Goal: Information Seeking & Learning: Learn about a topic

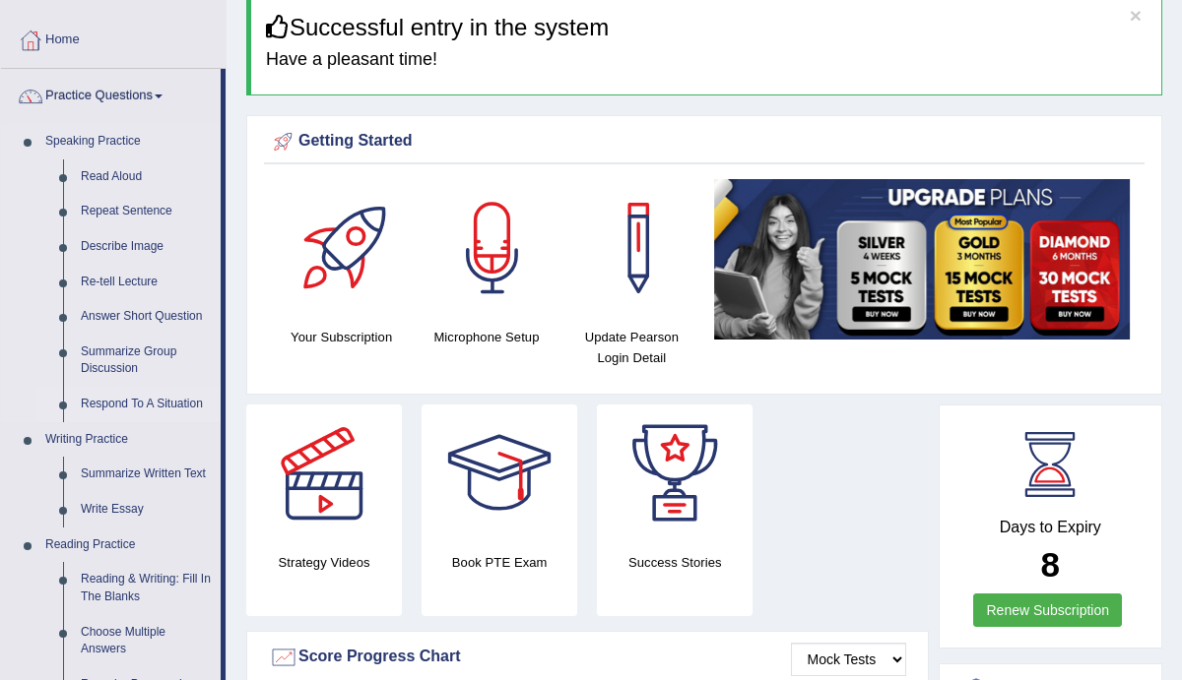
click at [120, 401] on link "Respond To A Situation" at bounding box center [146, 404] width 149 height 35
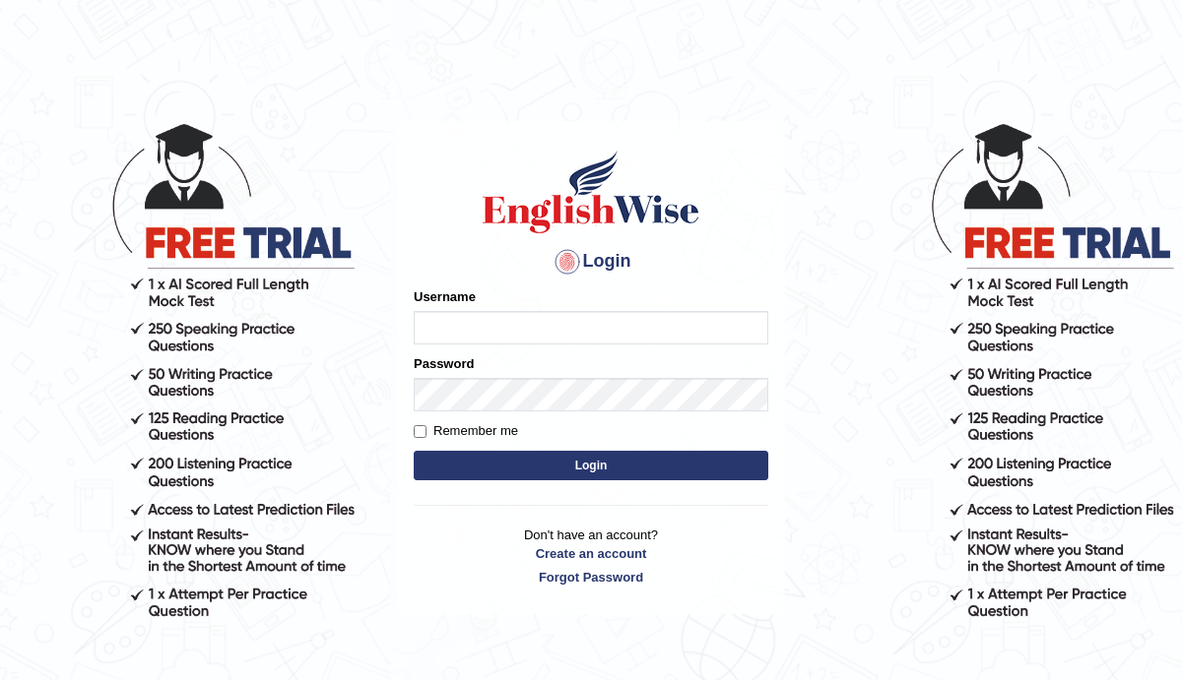
click at [442, 324] on input "Username" at bounding box center [591, 327] width 354 height 33
type input "Manee"
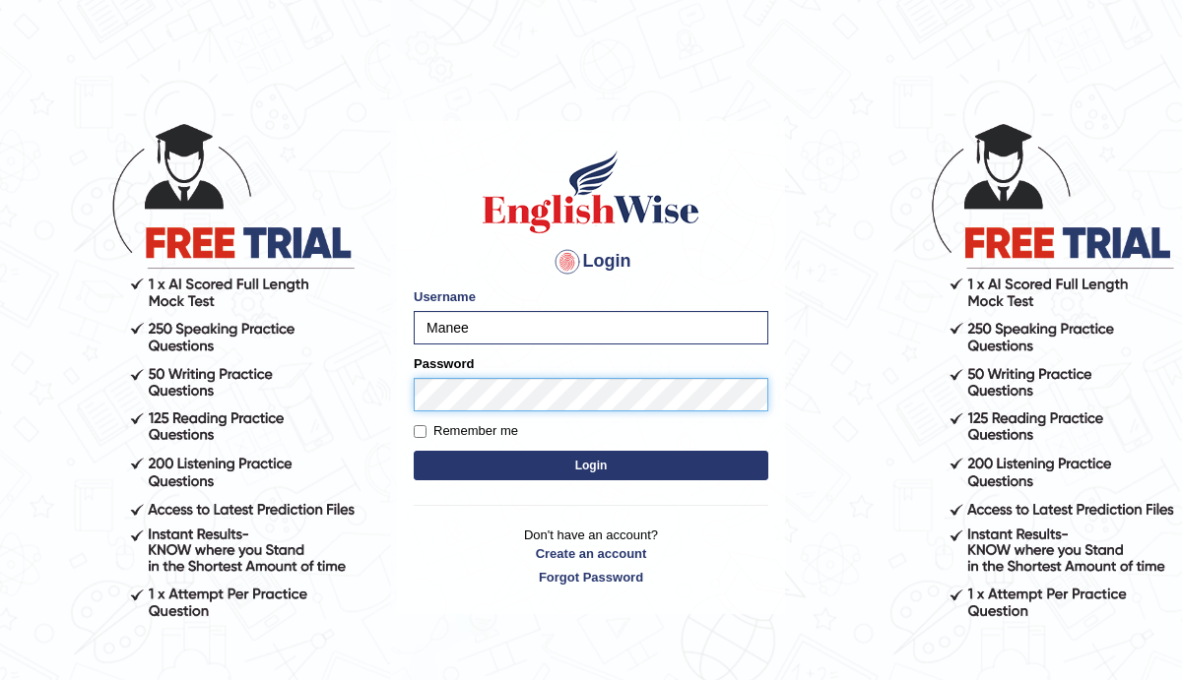
click at [414, 451] on button "Login" at bounding box center [591, 466] width 354 height 30
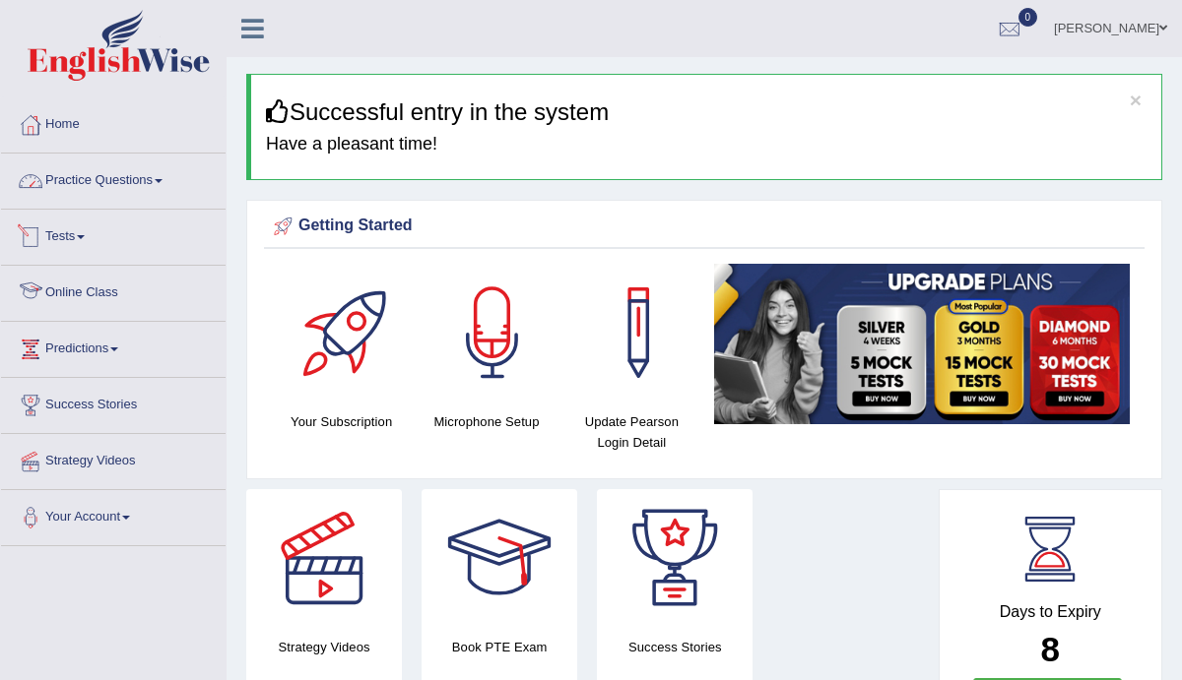
click at [170, 187] on link "Practice Questions" at bounding box center [113, 178] width 225 height 49
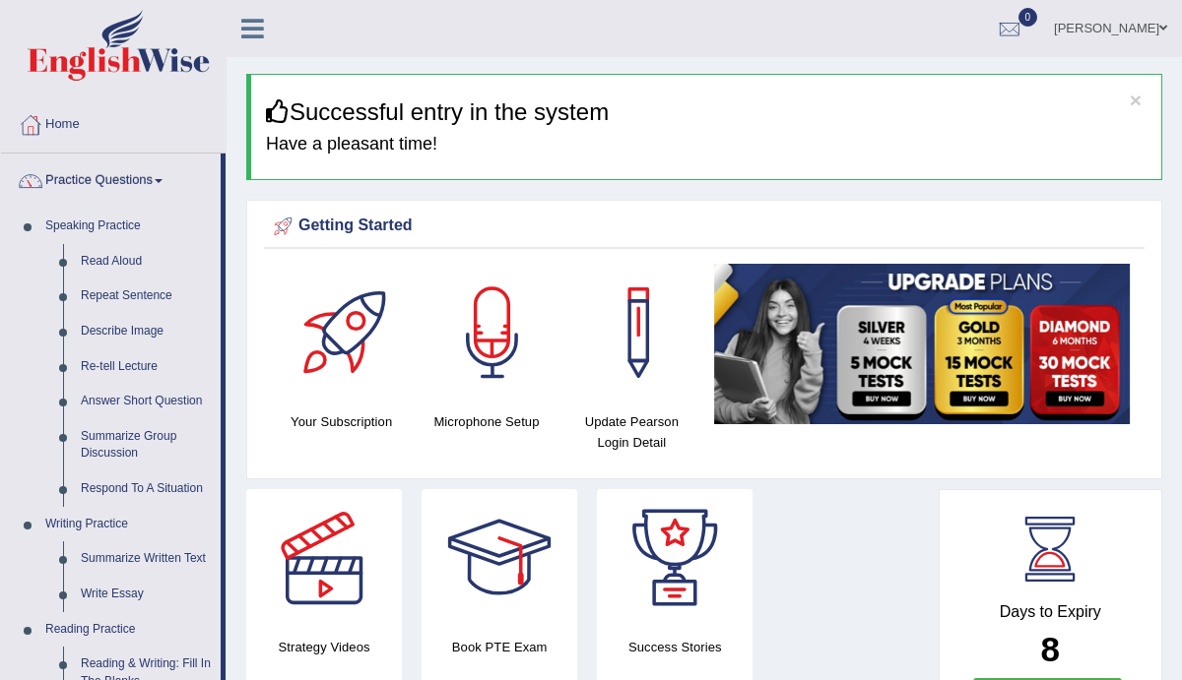
click at [170, 187] on link "Practice Questions" at bounding box center [111, 178] width 220 height 49
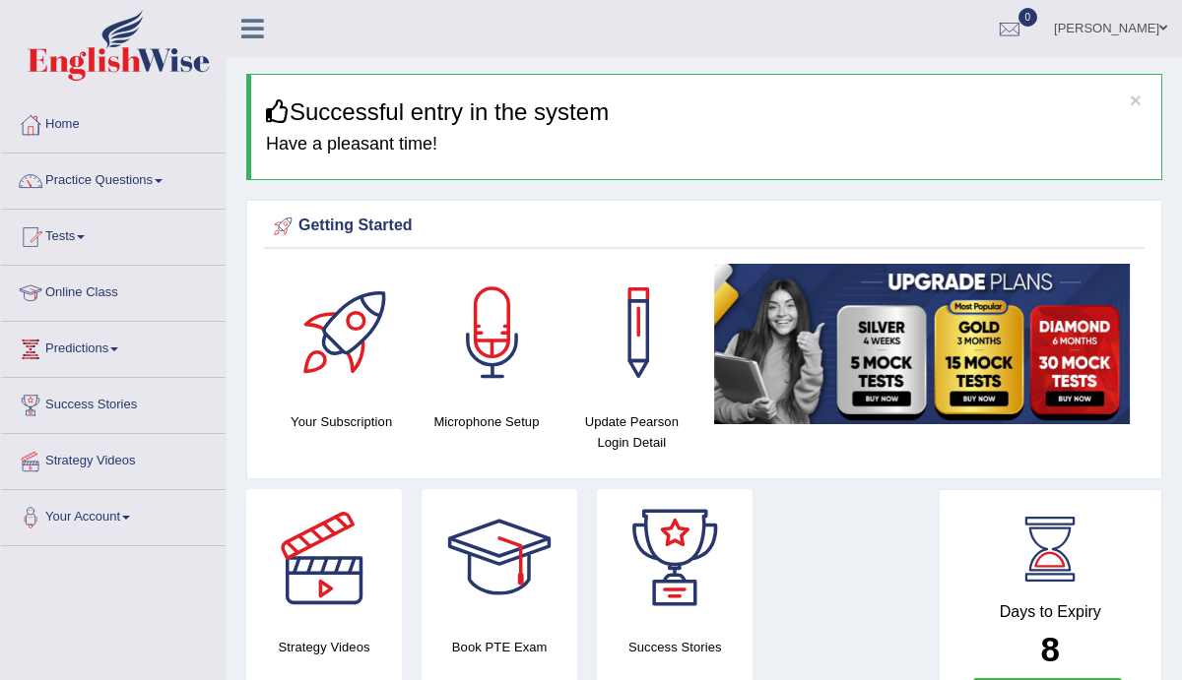
click at [170, 187] on link "Practice Questions" at bounding box center [113, 178] width 225 height 49
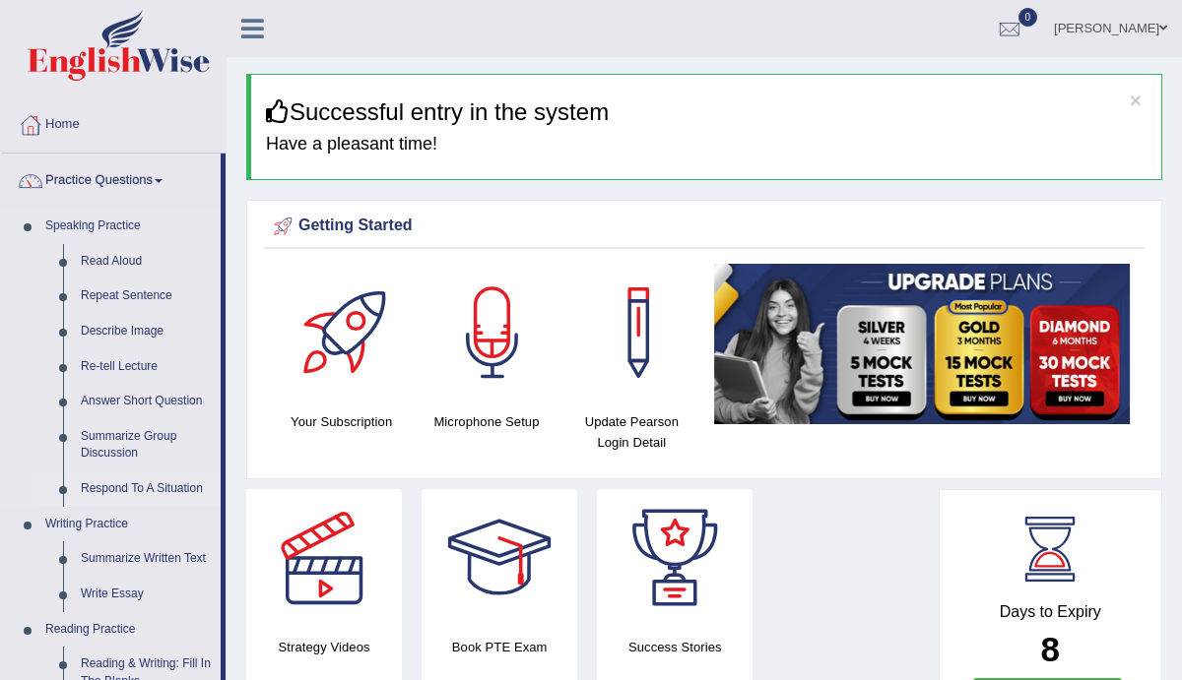
click at [119, 489] on link "Respond To A Situation" at bounding box center [146, 489] width 149 height 35
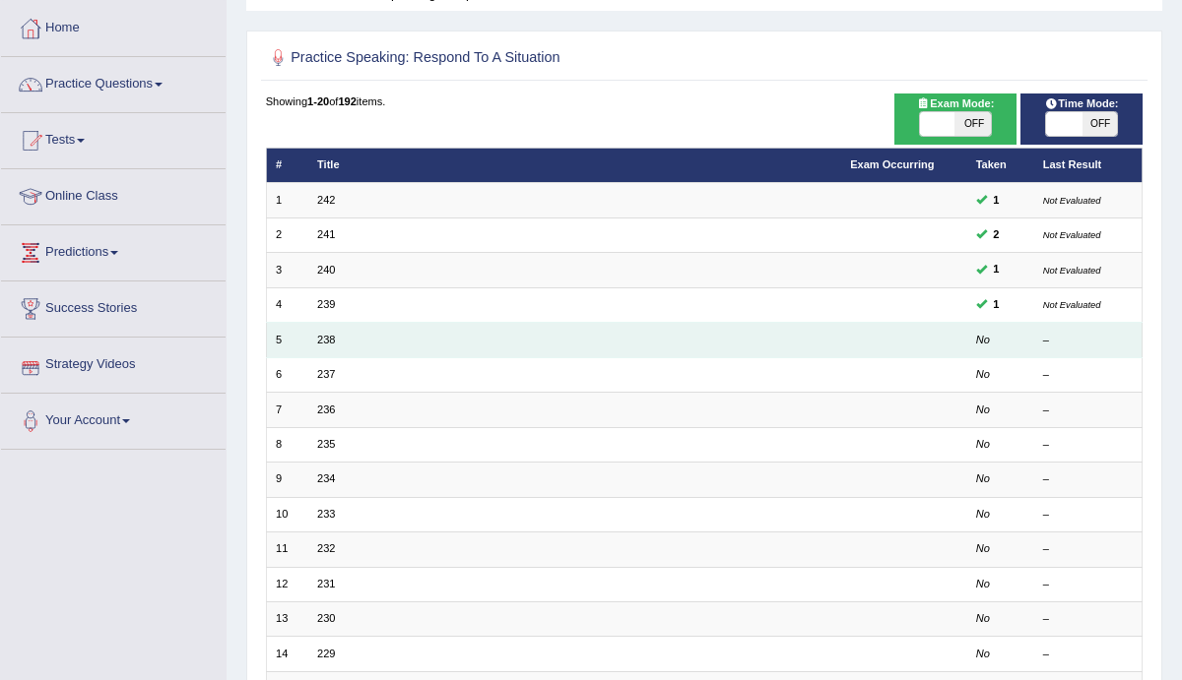
scroll to position [102, 0]
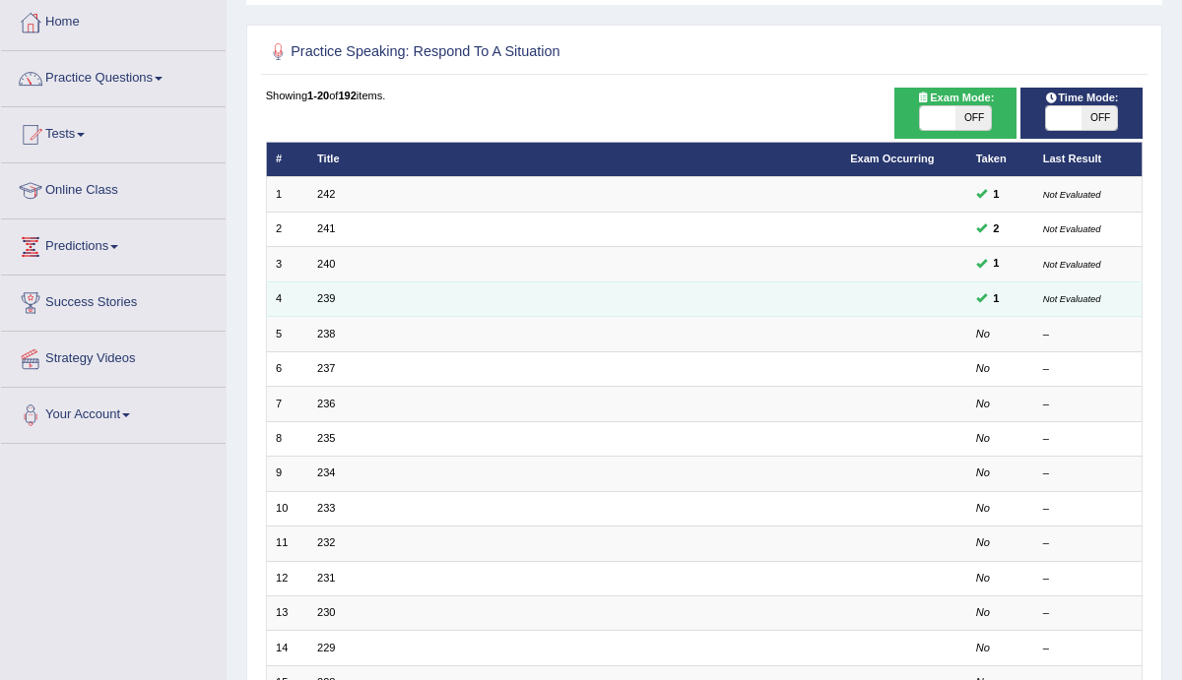
click at [324, 304] on td "239" at bounding box center [574, 299] width 533 height 34
click at [326, 293] on link "239" at bounding box center [326, 298] width 18 height 12
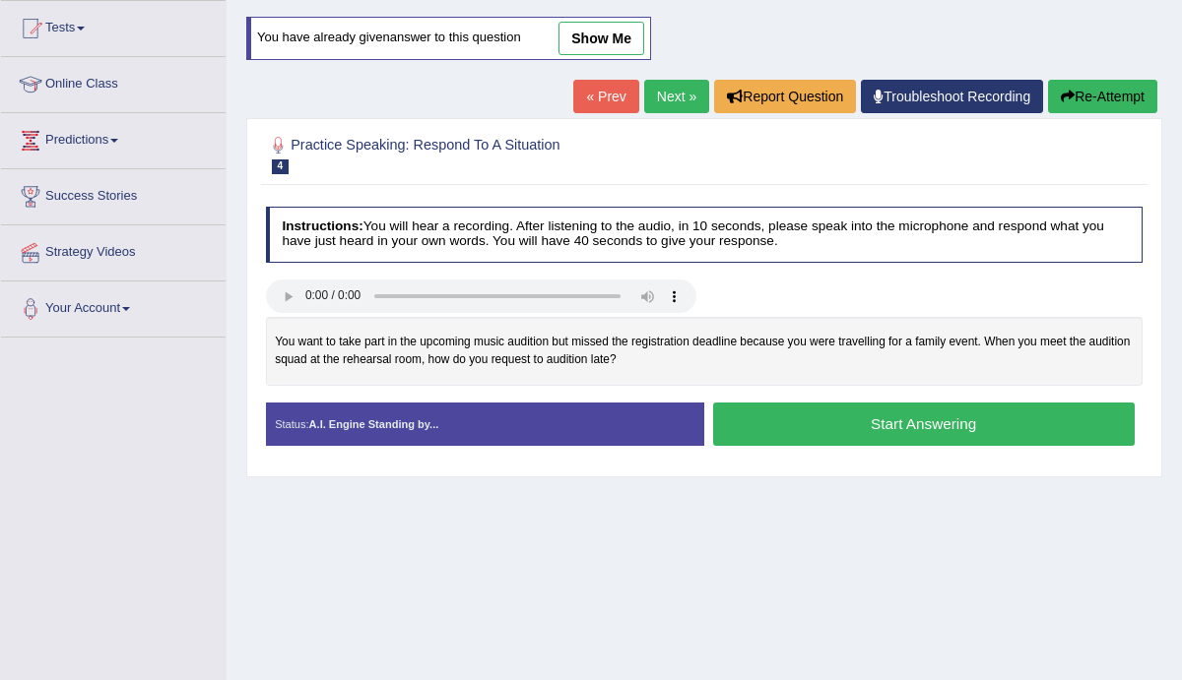
scroll to position [212, 0]
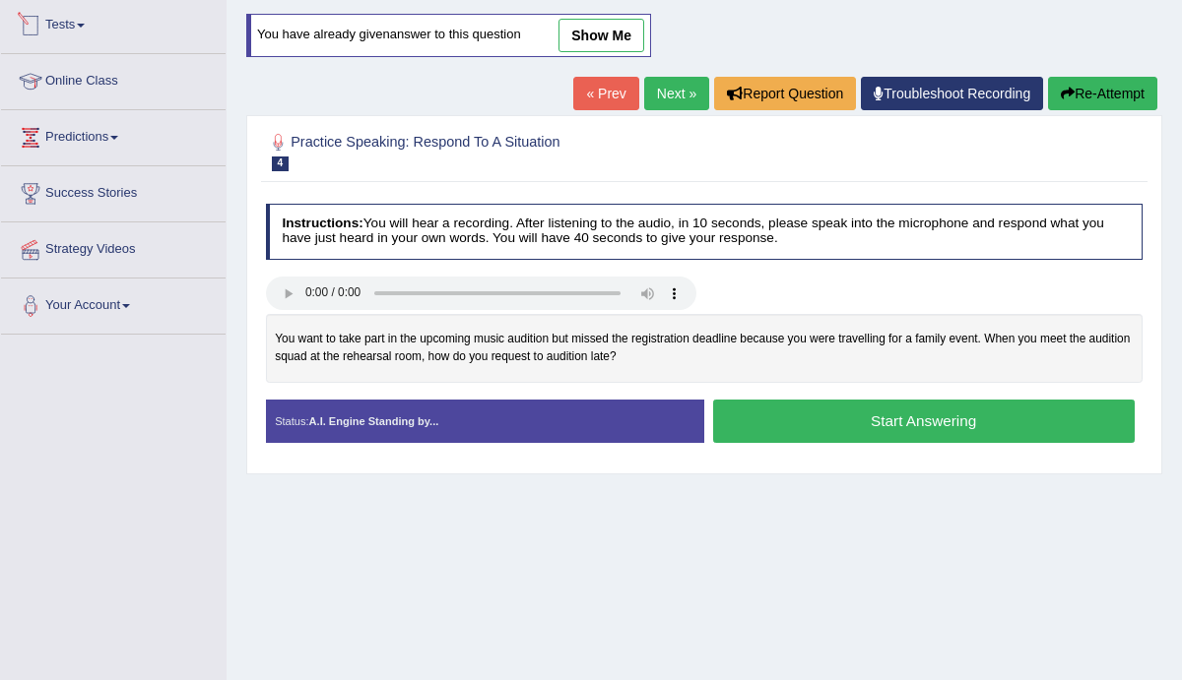
click at [91, 29] on link "Tests" at bounding box center [113, 22] width 225 height 49
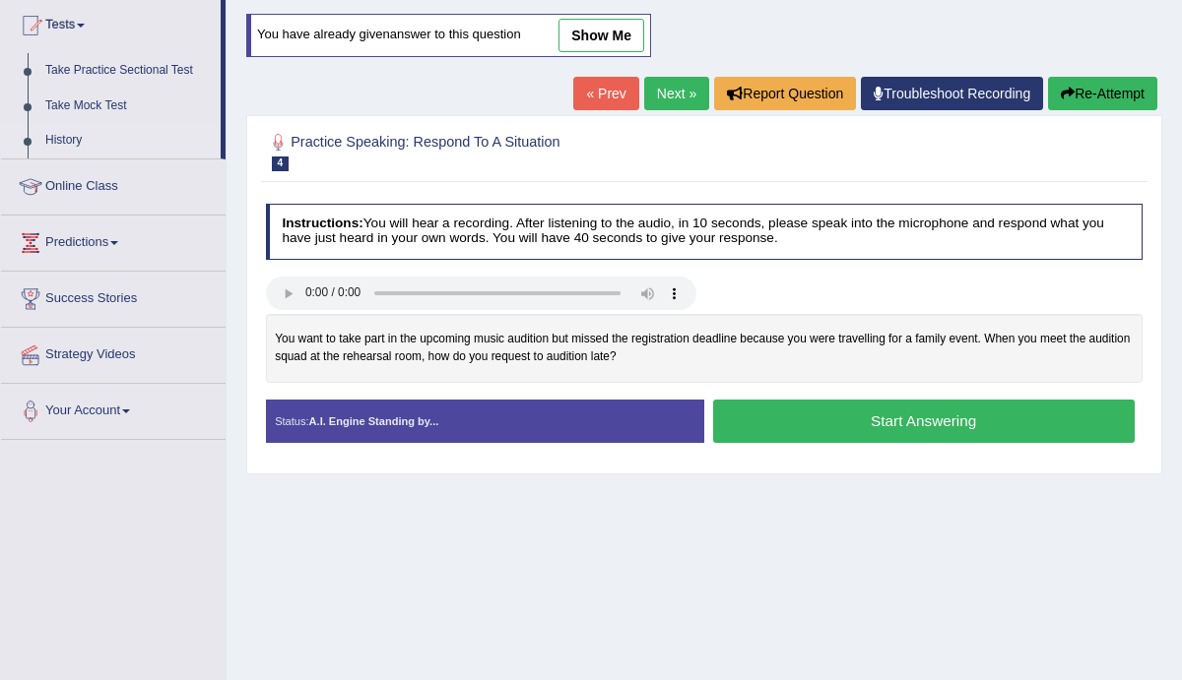
click at [61, 136] on link "History" at bounding box center [128, 140] width 184 height 35
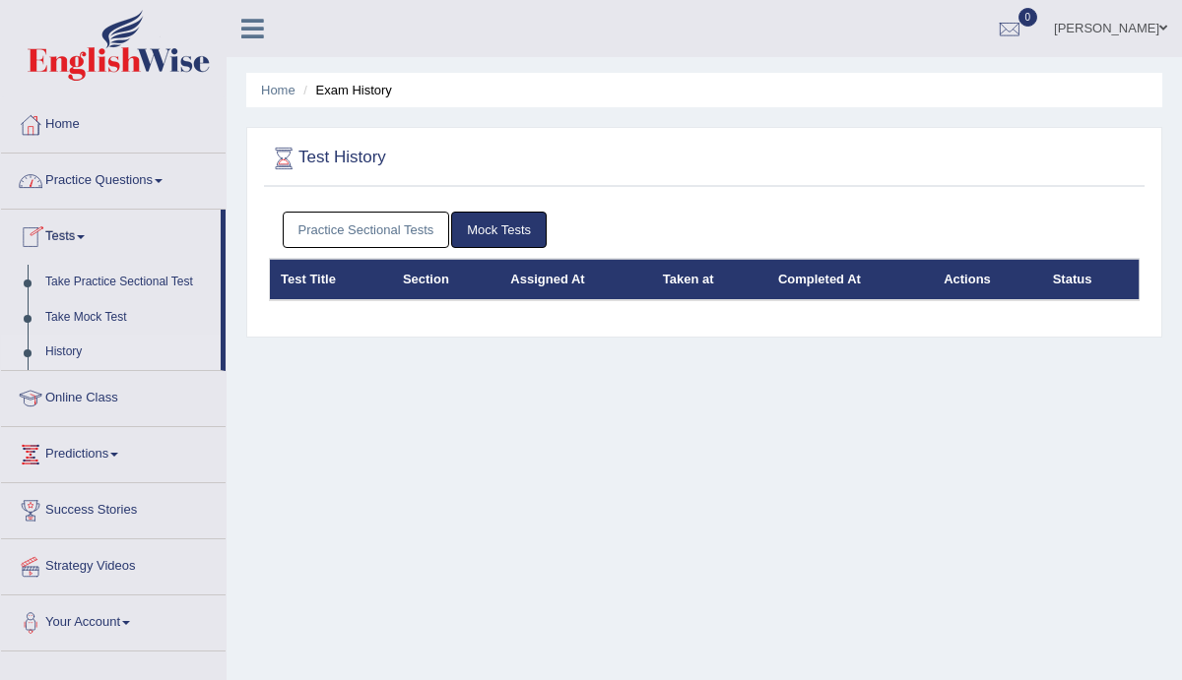
click at [44, 355] on link "History" at bounding box center [128, 352] width 184 height 35
click at [67, 279] on link "Take Practice Sectional Test" at bounding box center [128, 282] width 184 height 35
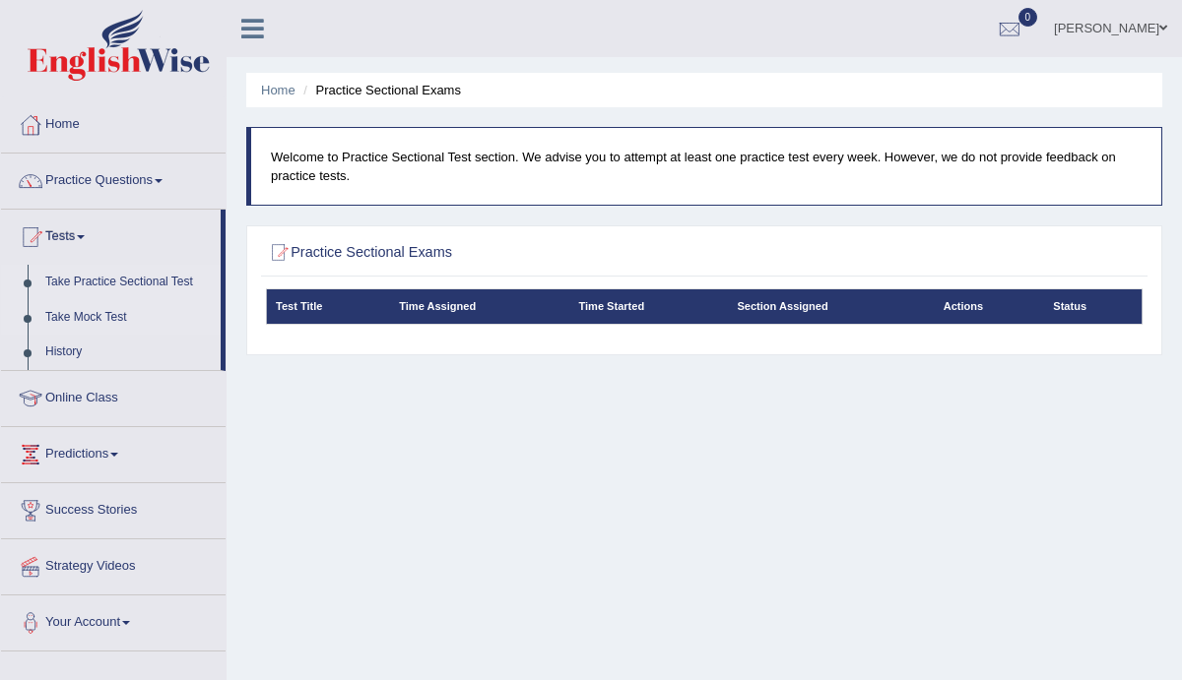
click at [56, 311] on link "Take Mock Test" at bounding box center [128, 317] width 184 height 35
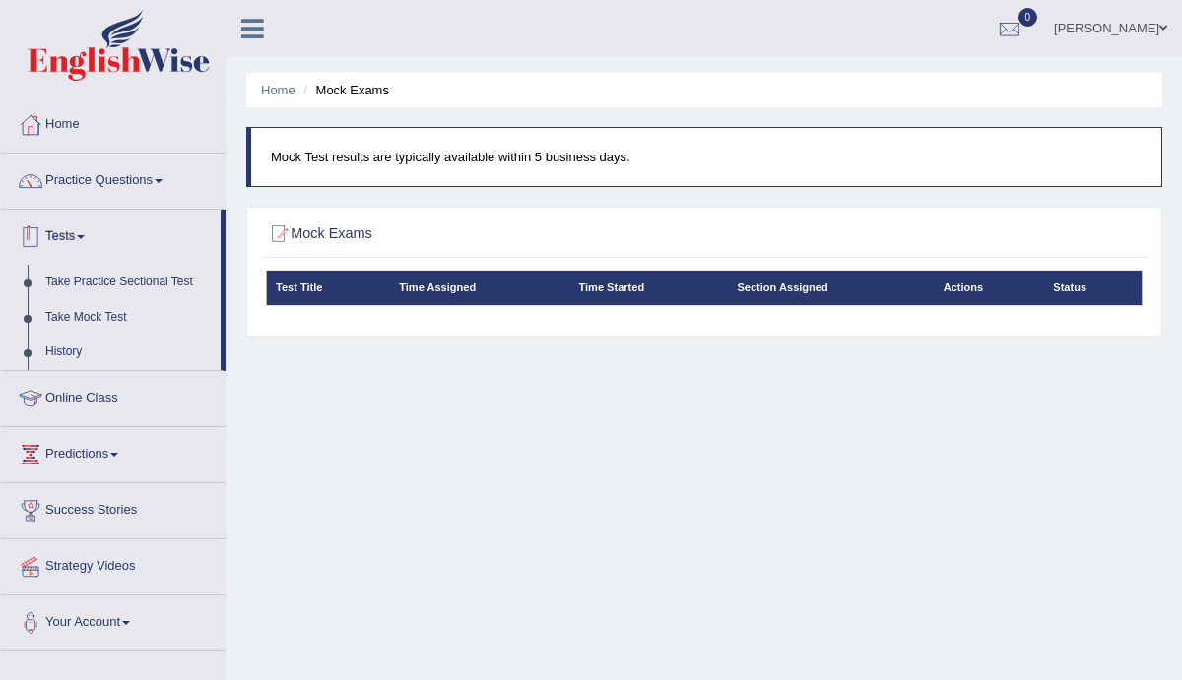
click at [97, 238] on link "Tests" at bounding box center [111, 234] width 220 height 49
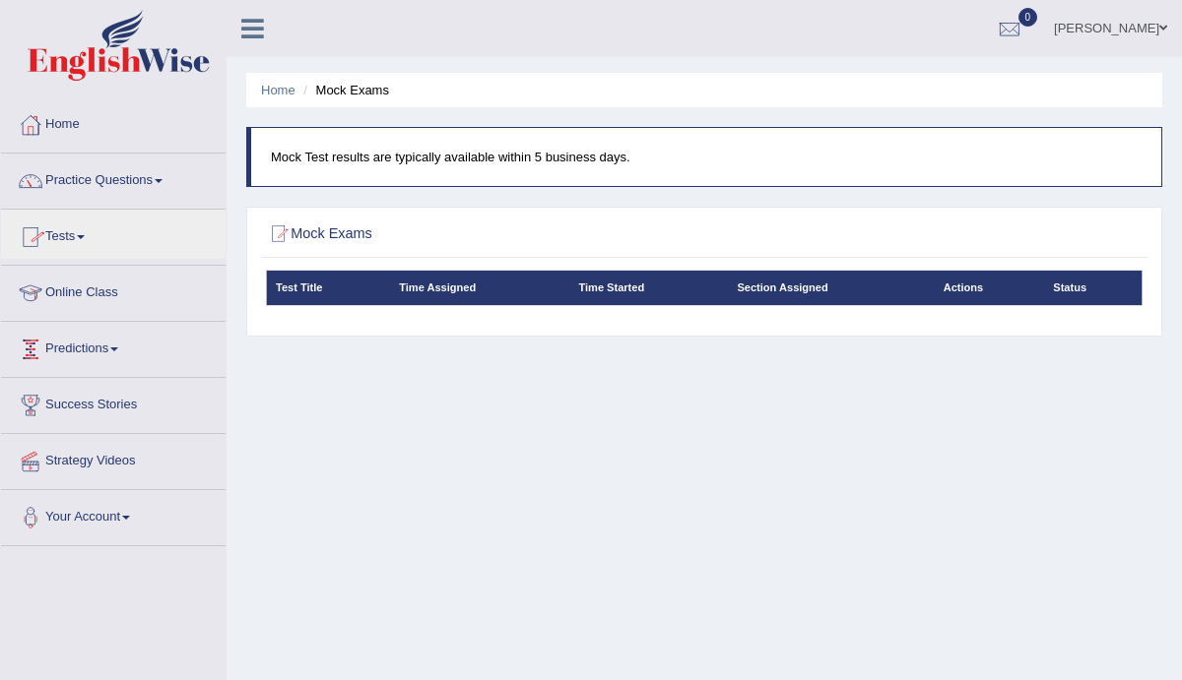
click at [127, 346] on link "Predictions" at bounding box center [113, 346] width 225 height 49
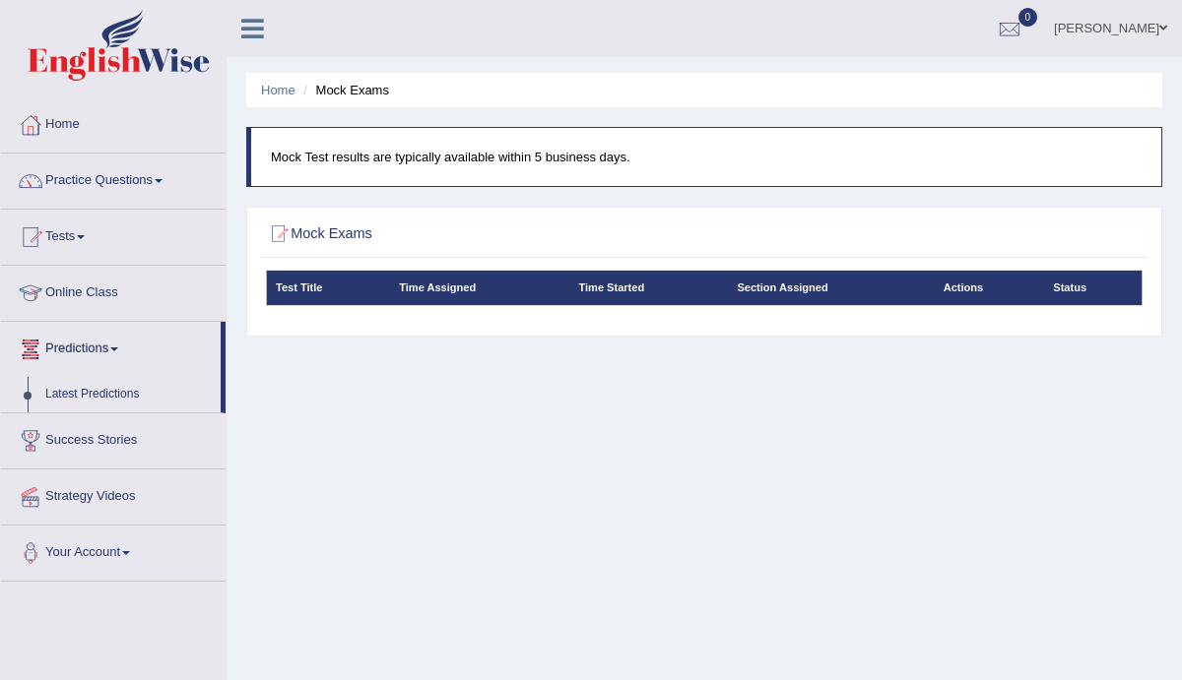
click at [127, 346] on link "Predictions" at bounding box center [111, 346] width 220 height 49
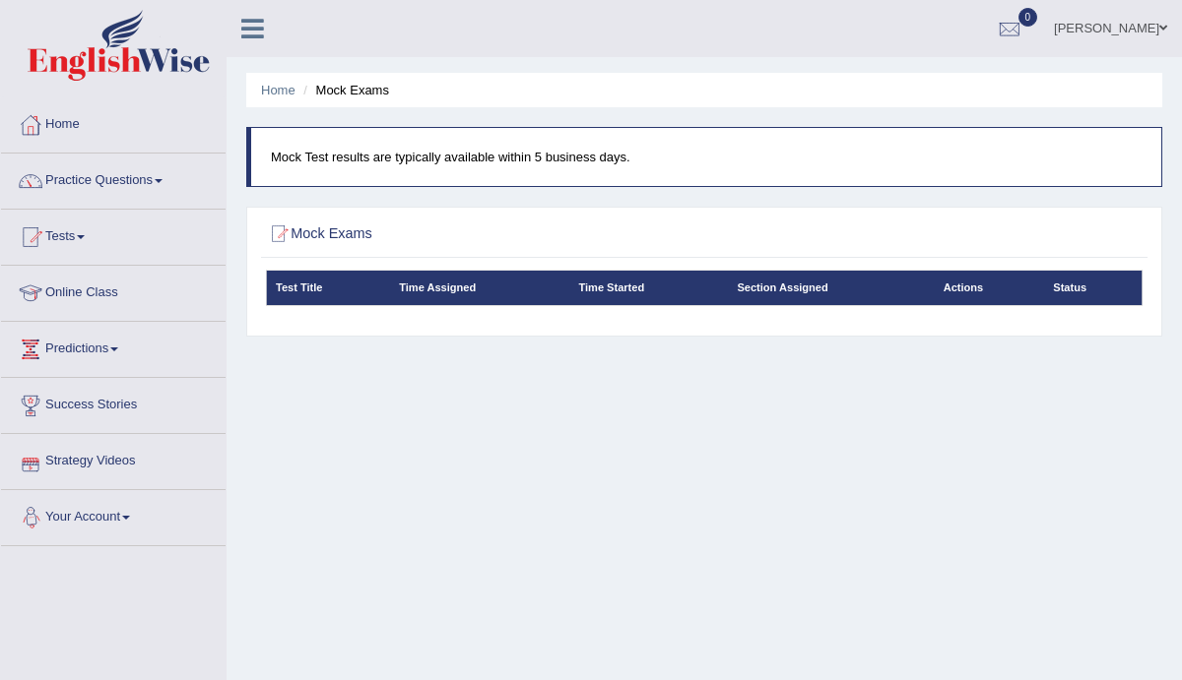
click at [130, 519] on span at bounding box center [126, 518] width 8 height 4
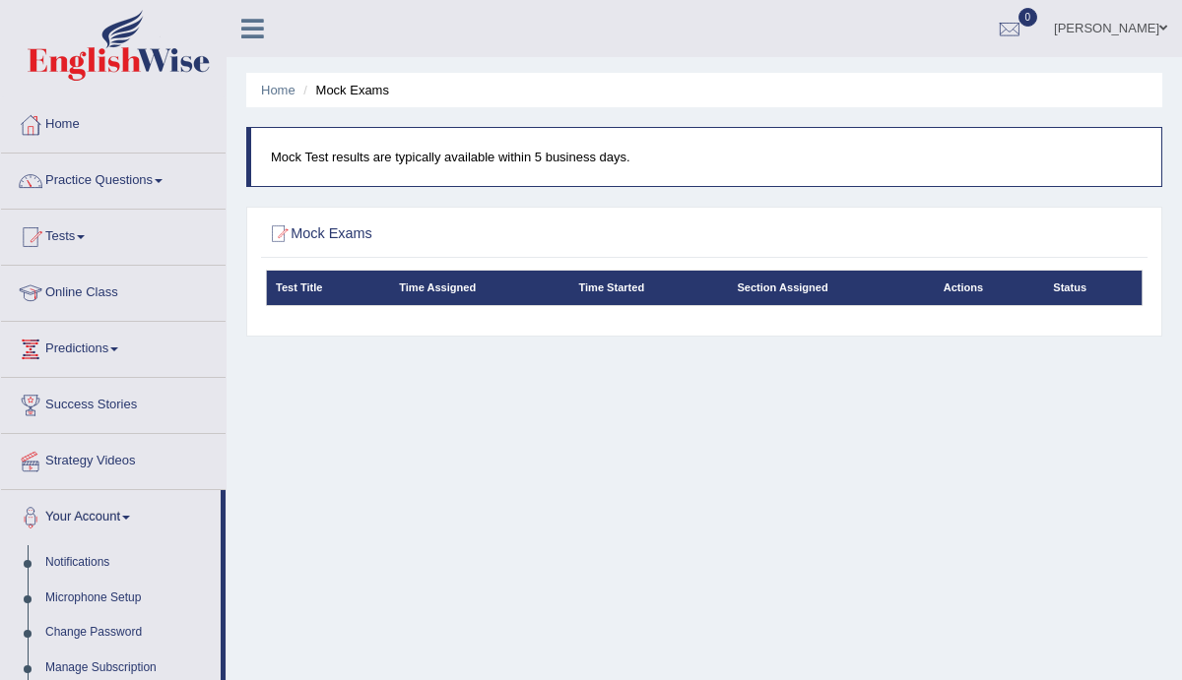
click at [130, 519] on span at bounding box center [126, 518] width 8 height 4
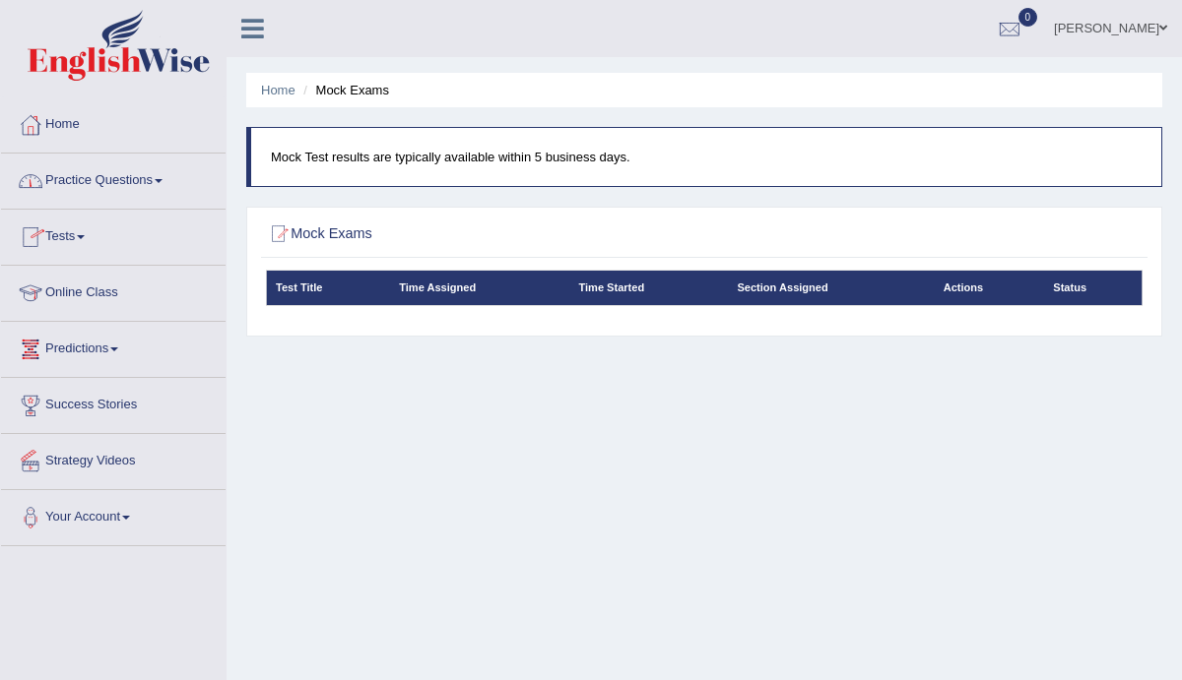
click at [171, 187] on link "Practice Questions" at bounding box center [113, 178] width 225 height 49
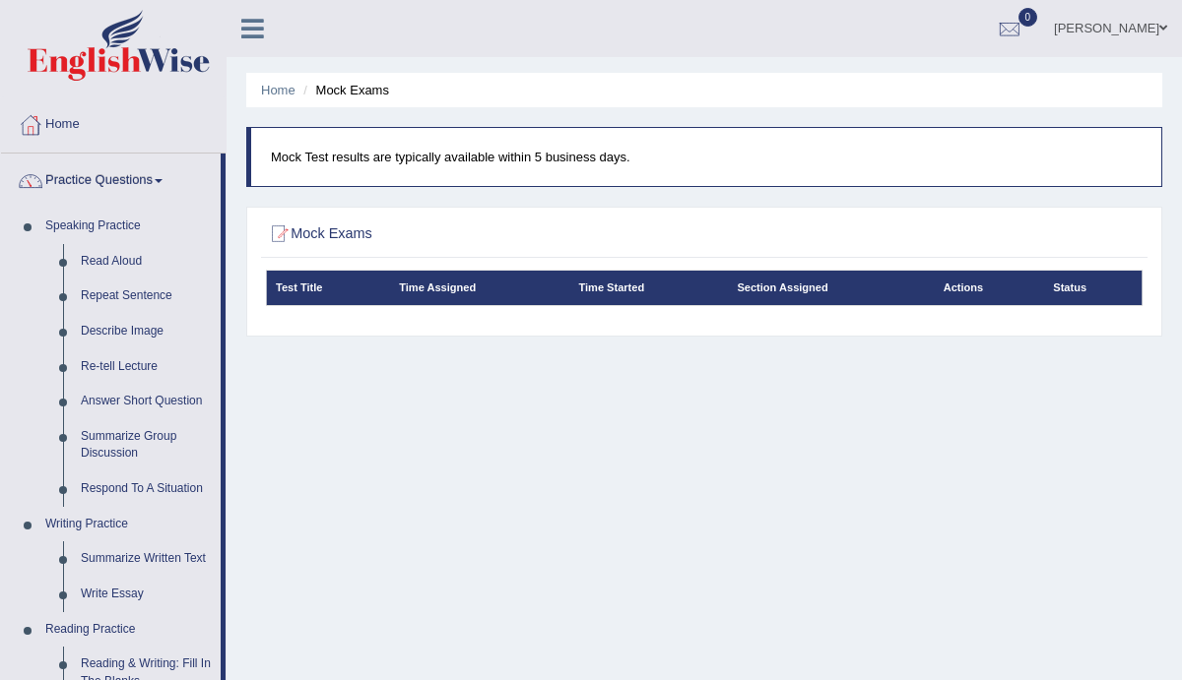
click at [171, 187] on link "Practice Questions" at bounding box center [111, 178] width 220 height 49
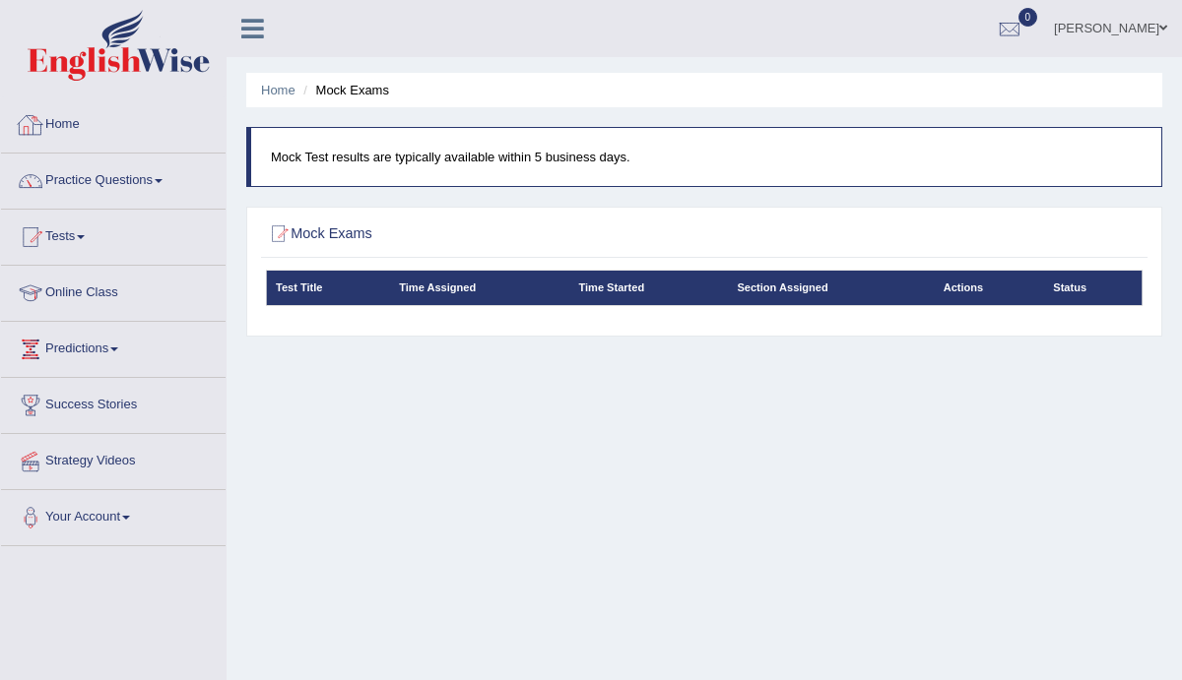
click at [74, 124] on link "Home" at bounding box center [113, 121] width 225 height 49
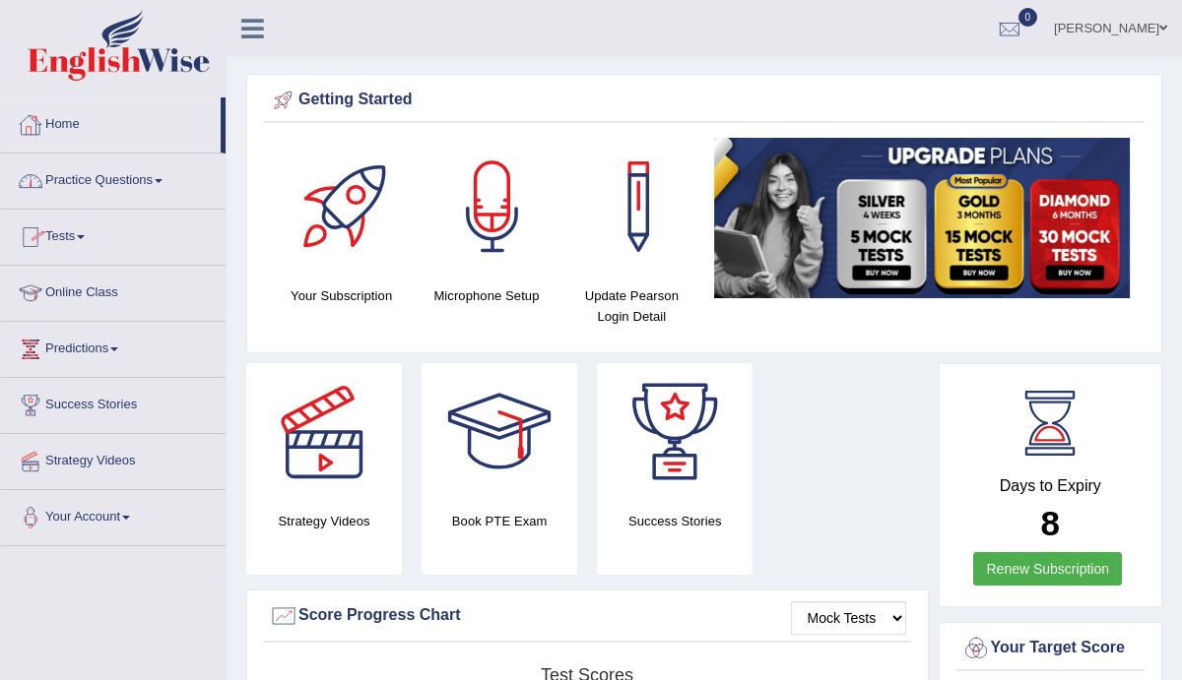
click at [80, 126] on link "Home" at bounding box center [111, 121] width 220 height 49
click at [162, 179] on span at bounding box center [159, 181] width 8 height 4
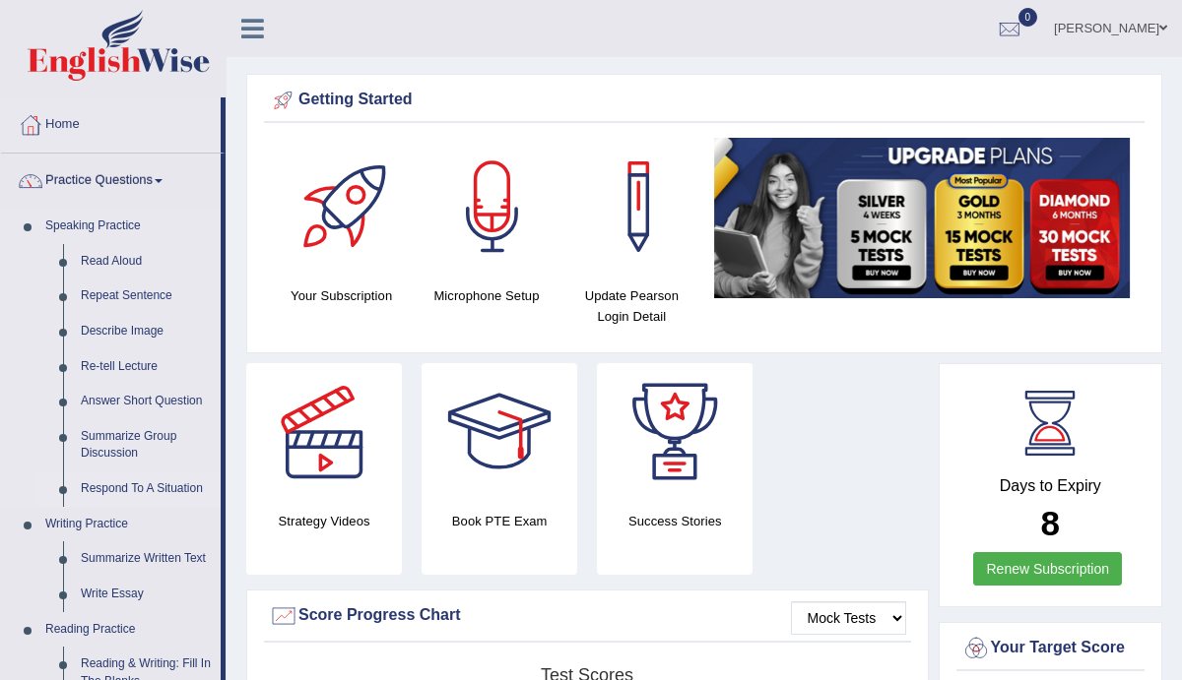
click at [115, 487] on link "Respond To A Situation" at bounding box center [146, 489] width 149 height 35
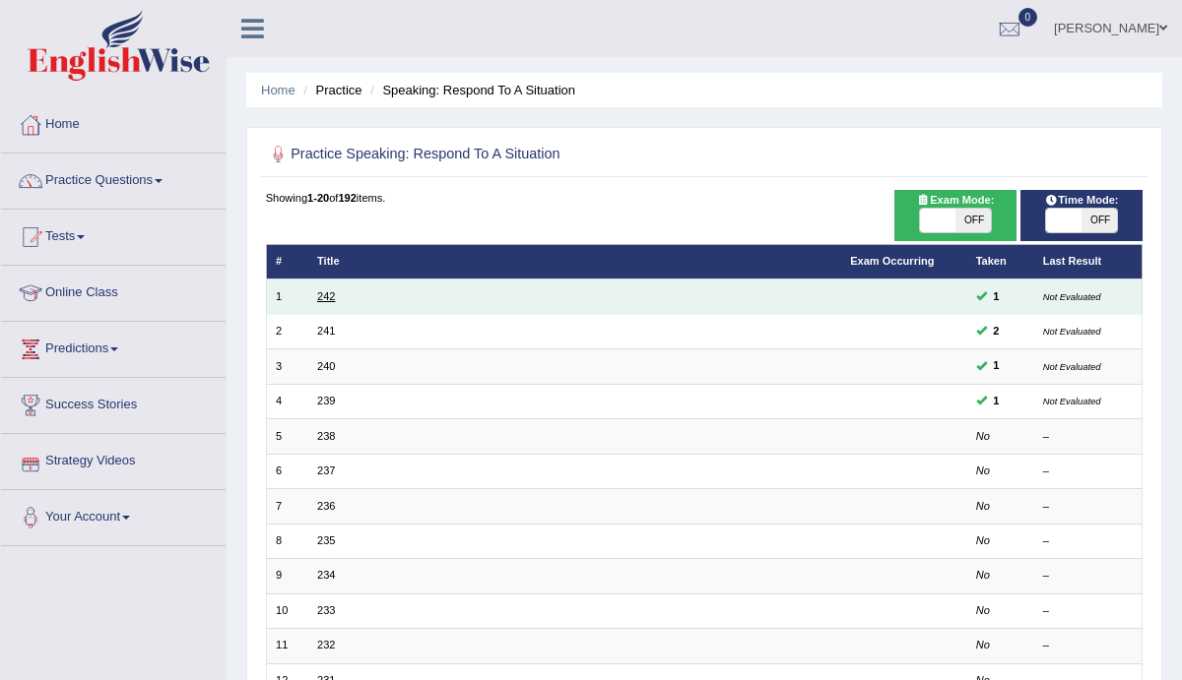
click at [327, 299] on link "242" at bounding box center [326, 296] width 18 height 12
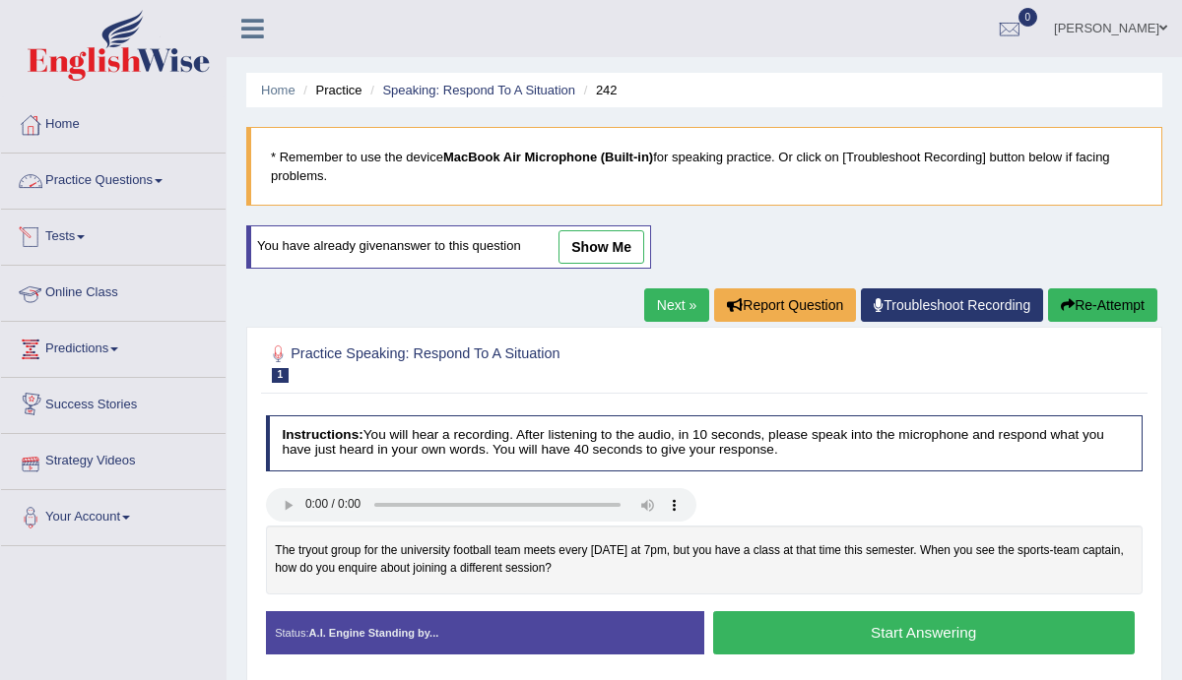
click at [177, 177] on link "Practice Questions" at bounding box center [113, 178] width 225 height 49
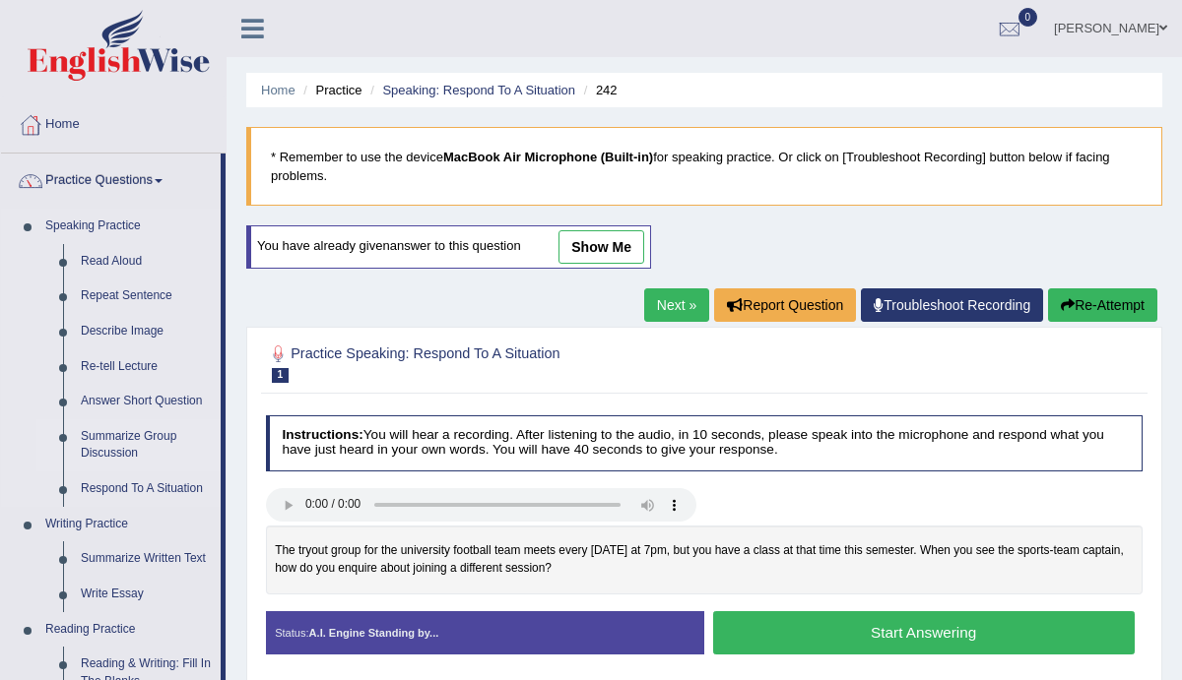
click at [113, 448] on link "Summarize Group Discussion" at bounding box center [146, 445] width 149 height 52
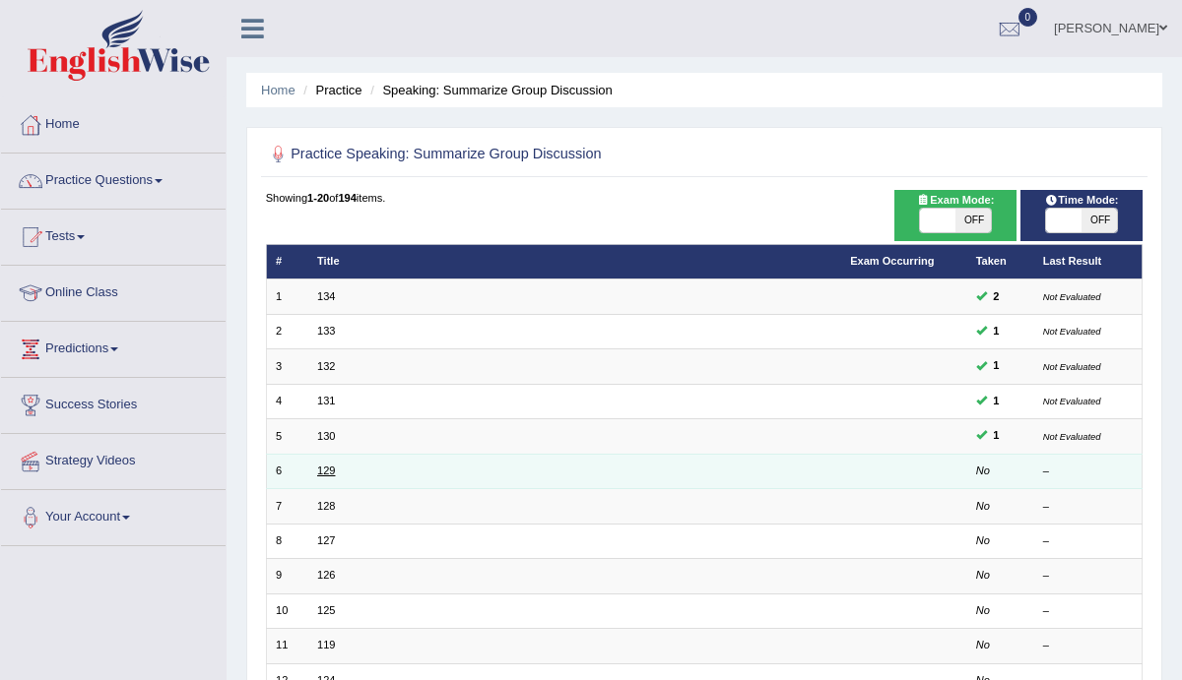
click at [327, 473] on link "129" at bounding box center [326, 471] width 18 height 12
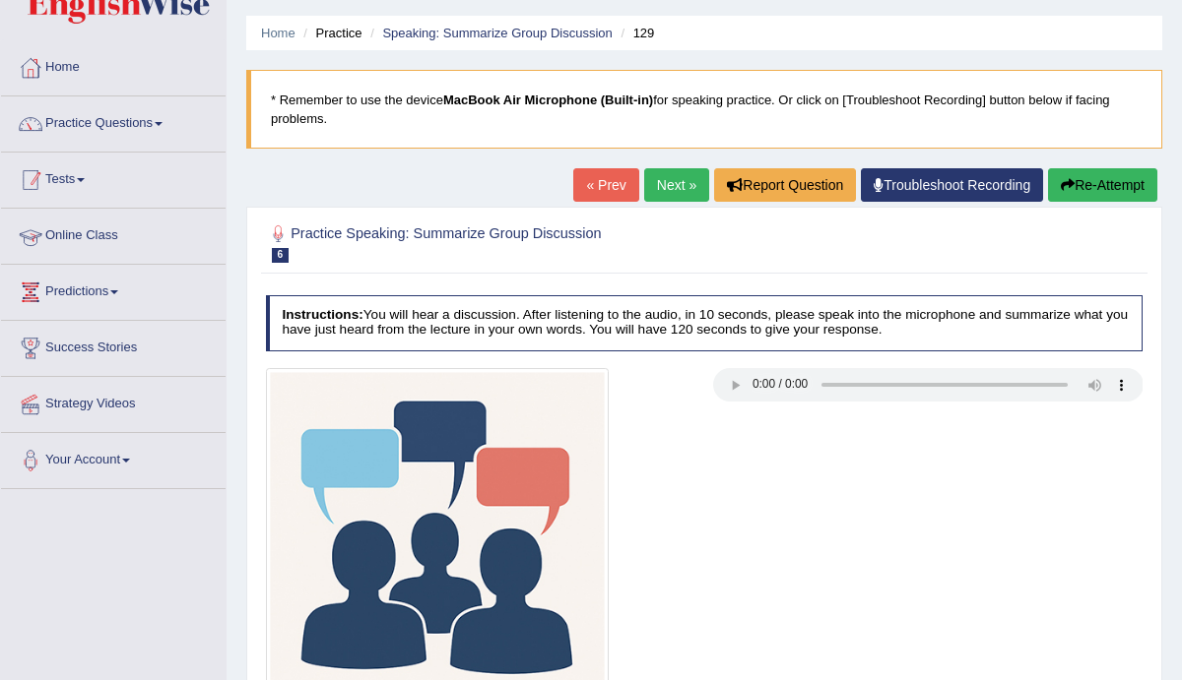
scroll to position [16, 0]
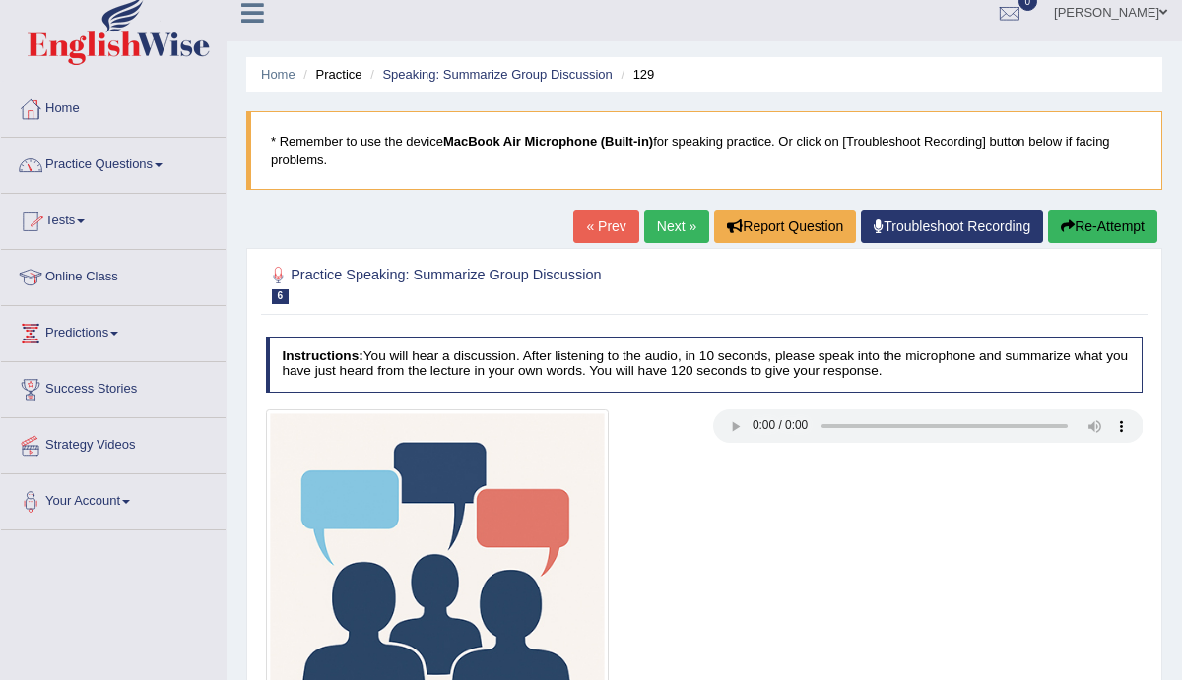
click at [168, 169] on link "Practice Questions" at bounding box center [113, 162] width 225 height 49
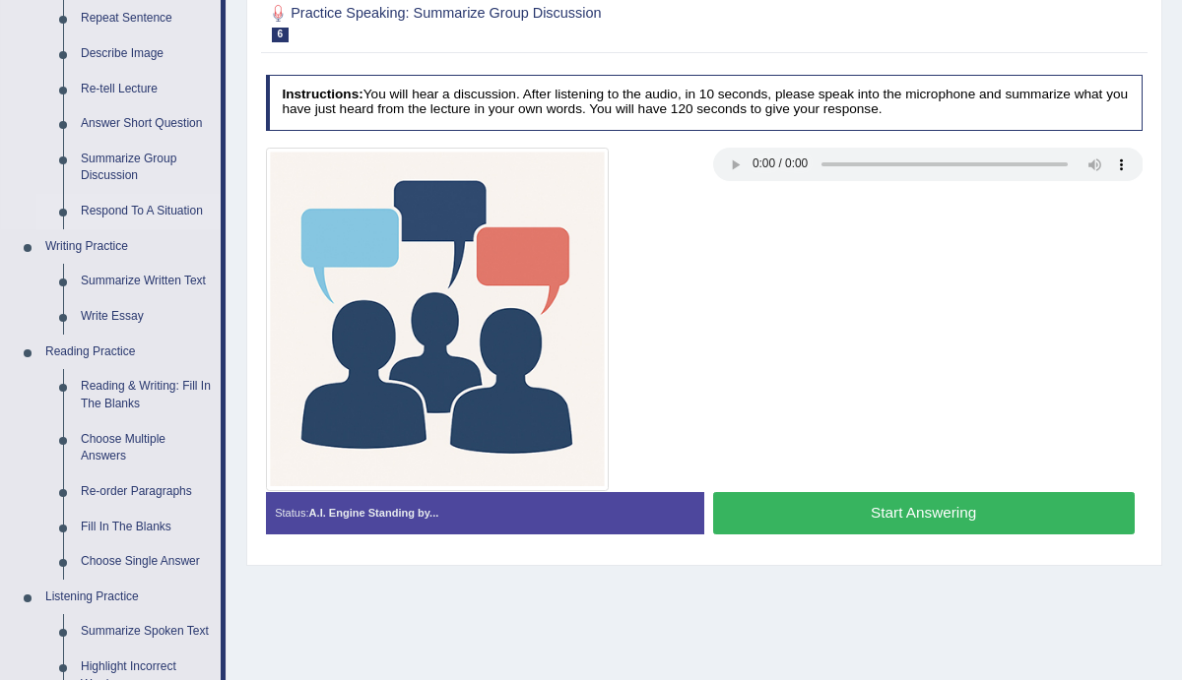
scroll to position [275, 0]
